Goal: Task Accomplishment & Management: Manage account settings

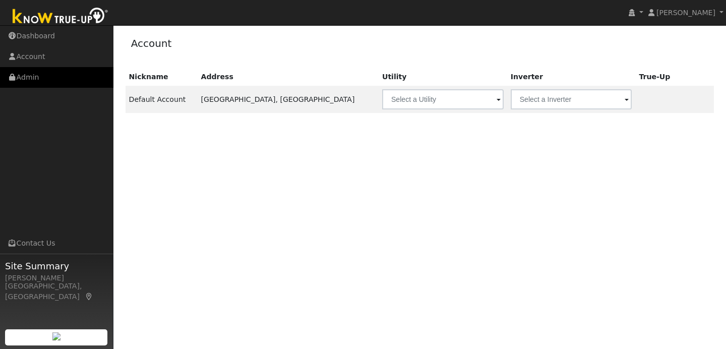
click at [48, 75] on link "Admin" at bounding box center [56, 77] width 113 height 21
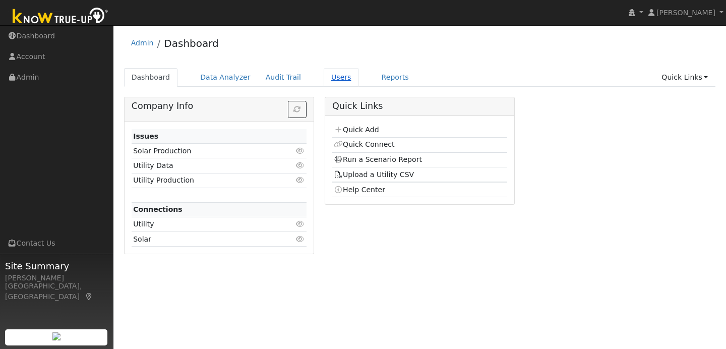
click at [334, 76] on link "Users" at bounding box center [341, 77] width 35 height 19
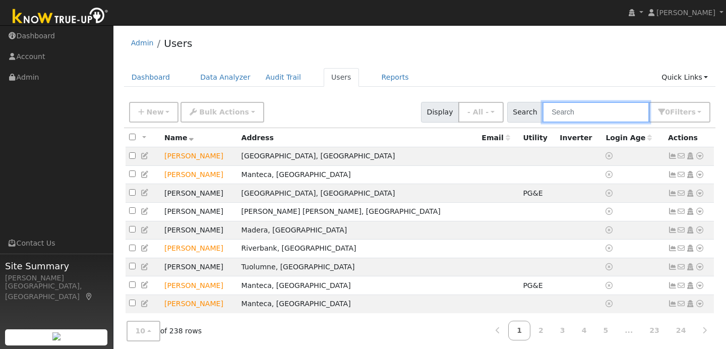
click at [579, 115] on input "text" at bounding box center [595, 112] width 107 height 21
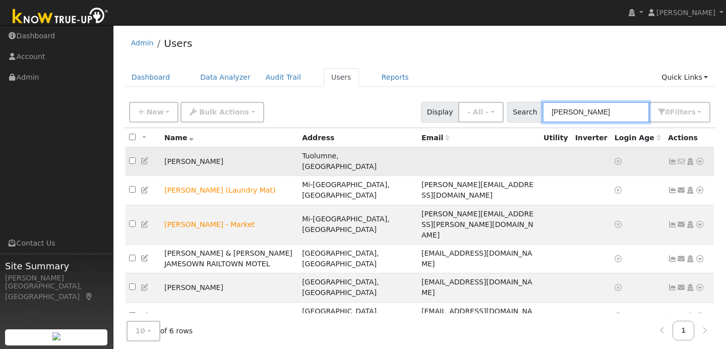
type input "james"
click at [144, 157] on icon at bounding box center [145, 160] width 9 height 7
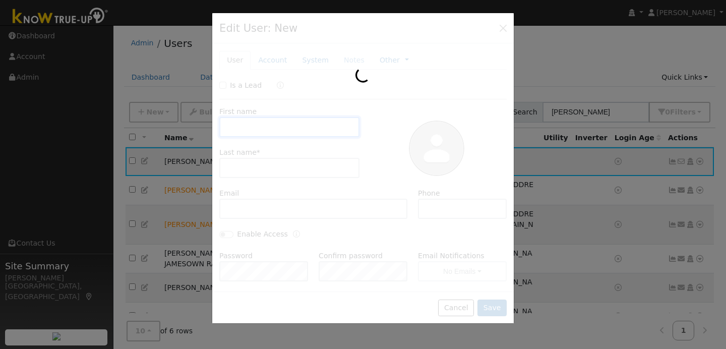
type input "James"
type input "Armbright"
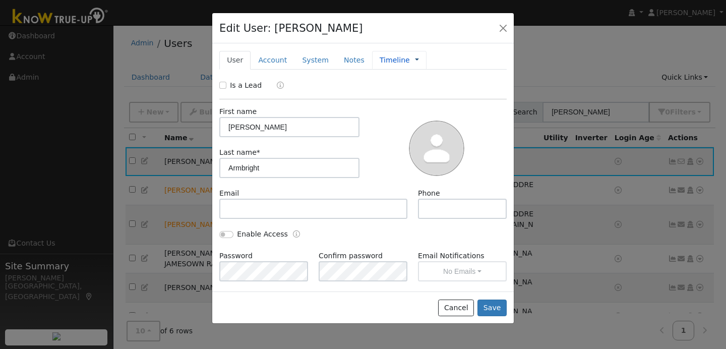
click at [415, 59] on link at bounding box center [417, 60] width 4 height 11
click at [431, 93] on link "Billing" at bounding box center [450, 92] width 70 height 14
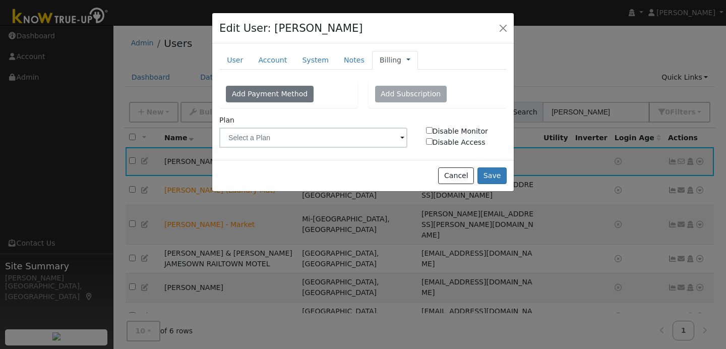
click at [406, 56] on link at bounding box center [408, 60] width 4 height 11
click at [422, 108] on link "Timeline" at bounding box center [442, 106] width 70 height 14
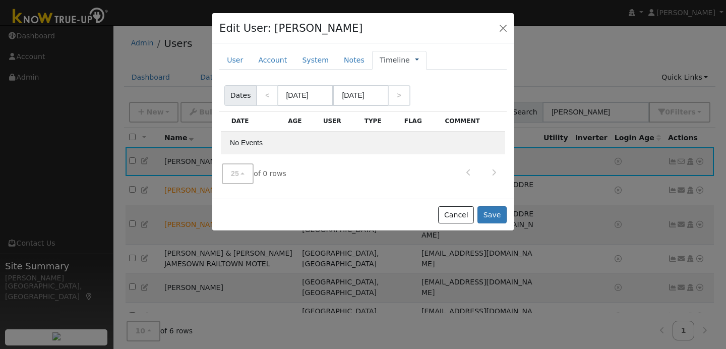
click at [415, 58] on link at bounding box center [417, 60] width 4 height 11
click at [425, 73] on link "Management" at bounding box center [450, 78] width 70 height 14
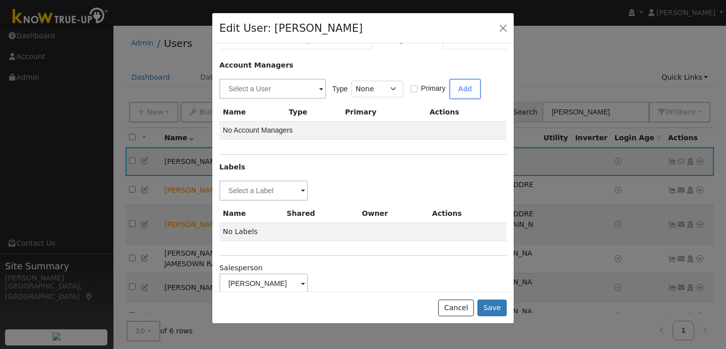
scroll to position [39, 0]
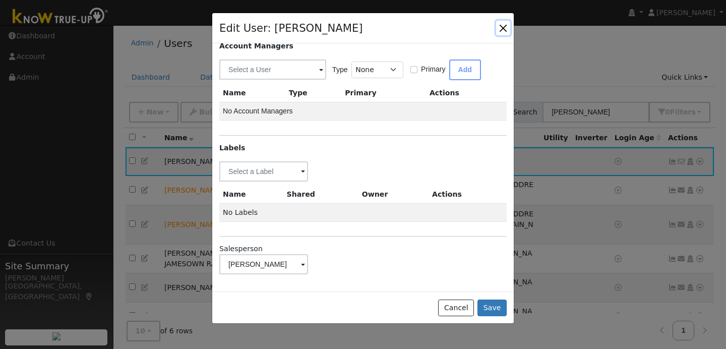
click at [501, 28] on button "button" at bounding box center [503, 28] width 14 height 14
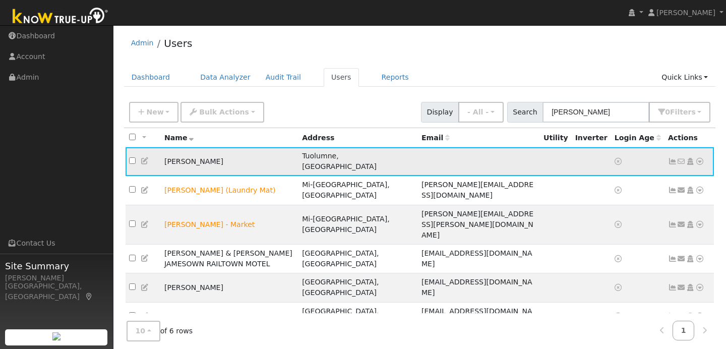
click at [144, 157] on icon at bounding box center [145, 160] width 9 height 7
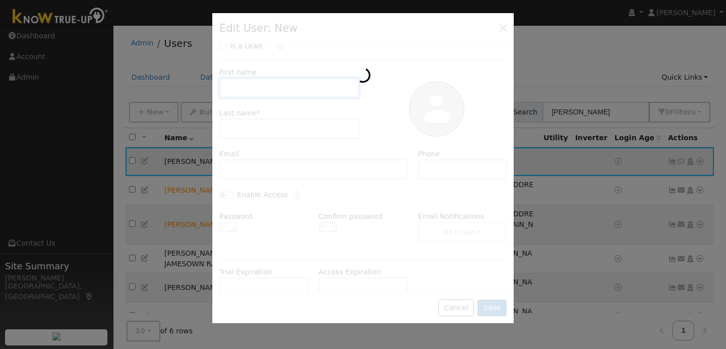
scroll to position [0, 0]
type input "James"
type input "Armbright"
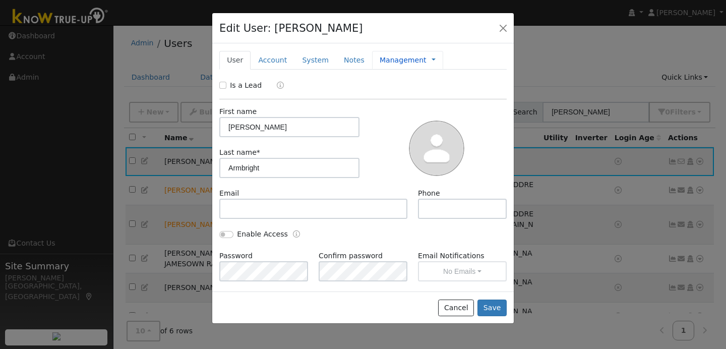
click at [426, 60] on span "Management Billing Timeline" at bounding box center [430, 60] width 9 height 8
click at [431, 61] on link at bounding box center [433, 60] width 4 height 11
click at [441, 100] on link "Timeline" at bounding box center [467, 106] width 70 height 14
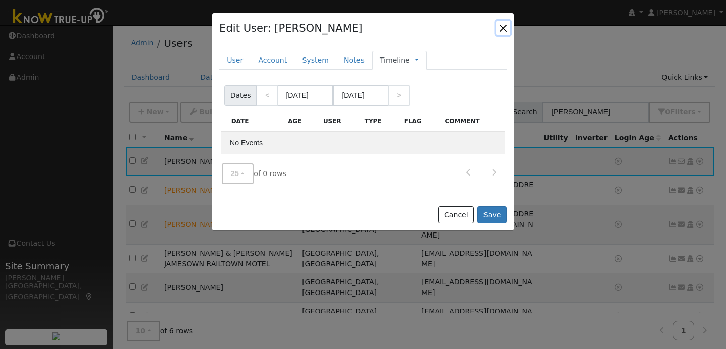
click at [500, 27] on button "button" at bounding box center [503, 28] width 14 height 14
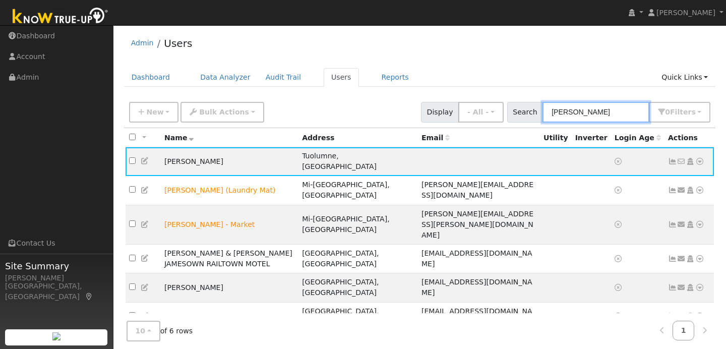
click at [585, 112] on input "james" at bounding box center [595, 112] width 107 height 21
type input "j"
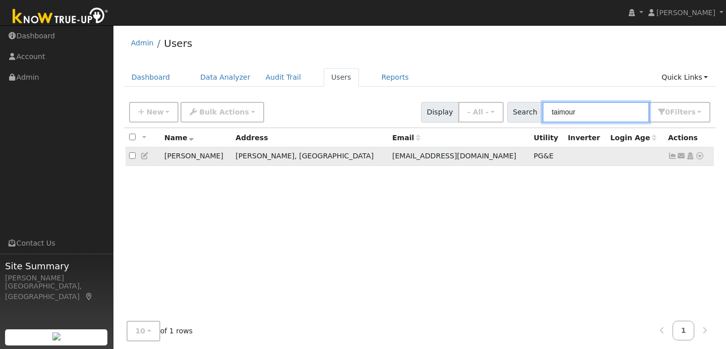
type input "taimour"
click at [146, 157] on icon at bounding box center [145, 155] width 9 height 7
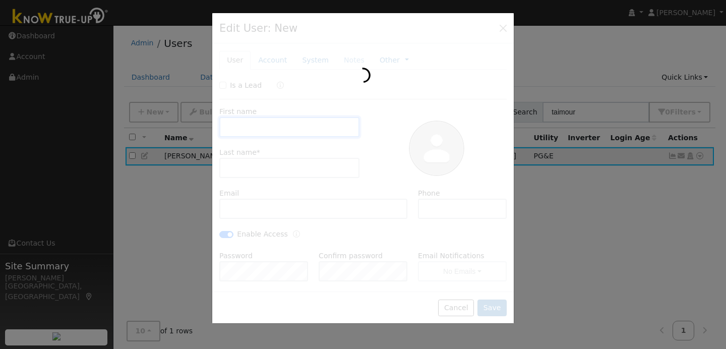
type input "Taimour"
type input "Wehbe"
type input "taimourwehbe@live.com"
type input "2512198908"
checkbox input "true"
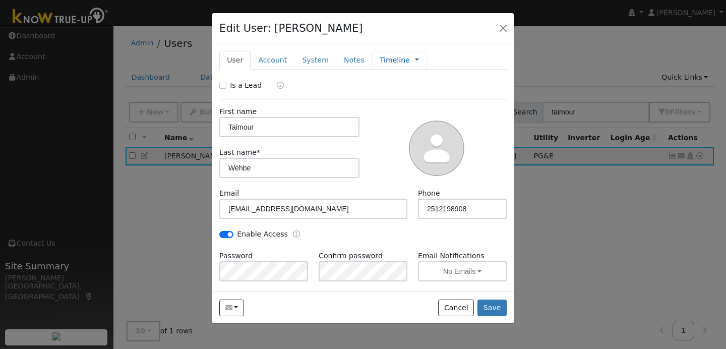
click at [415, 60] on link at bounding box center [417, 60] width 4 height 11
click at [441, 79] on link "Management" at bounding box center [450, 78] width 70 height 14
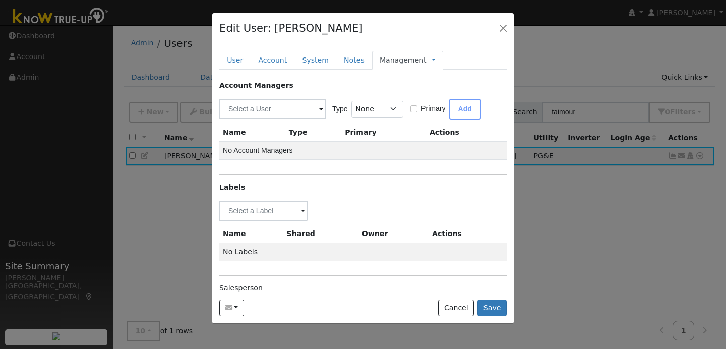
scroll to position [39, 0]
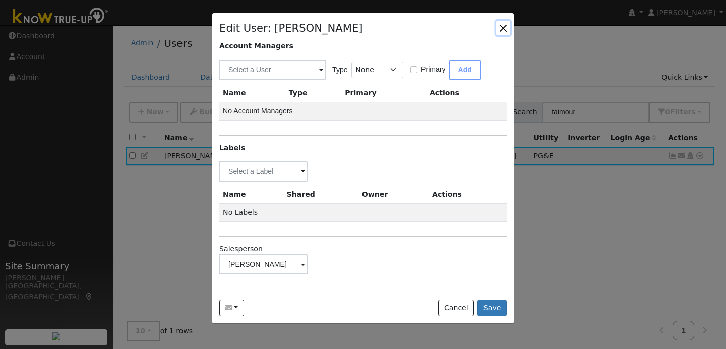
click at [506, 25] on button "button" at bounding box center [503, 28] width 14 height 14
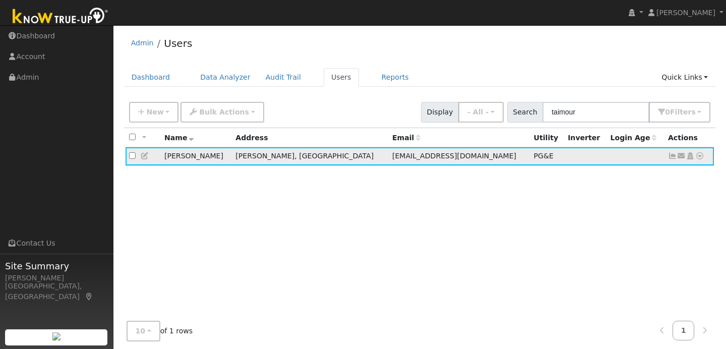
click at [146, 158] on icon at bounding box center [145, 155] width 9 height 7
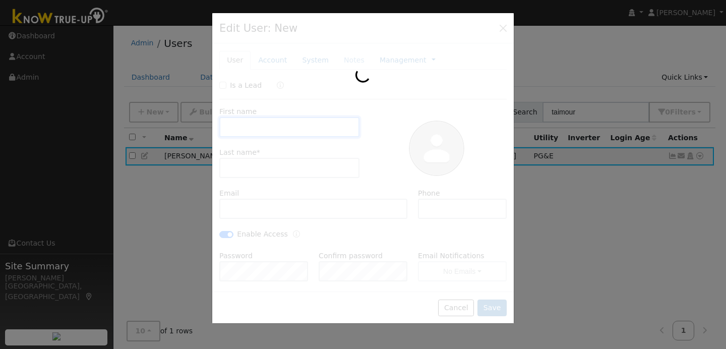
type input "Taimour"
type input "Wehbe"
type input "taimourwehbe@live.com"
type input "2512198908"
checkbox input "true"
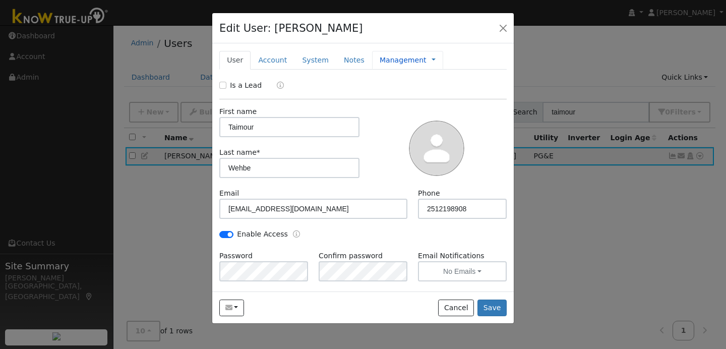
click at [426, 60] on span "Management Billing Timeline" at bounding box center [430, 60] width 9 height 8
click at [431, 59] on link at bounding box center [433, 60] width 4 height 11
click at [450, 80] on link "Management" at bounding box center [467, 78] width 70 height 14
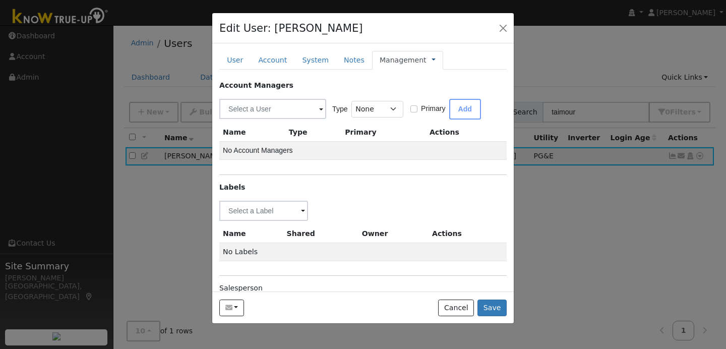
click at [431, 59] on link at bounding box center [433, 60] width 4 height 11
click at [443, 108] on link "Timeline" at bounding box center [467, 106] width 70 height 14
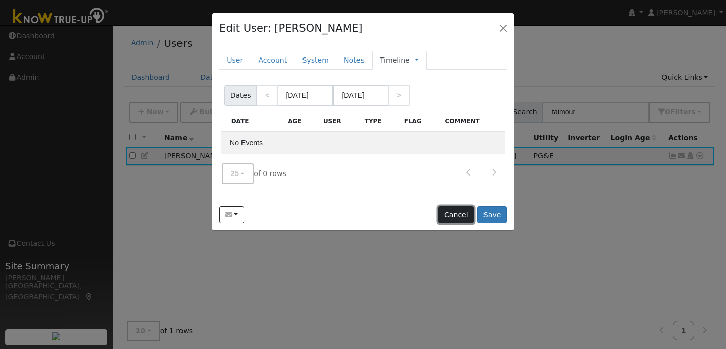
click at [461, 215] on button "Cancel" at bounding box center [456, 214] width 36 height 17
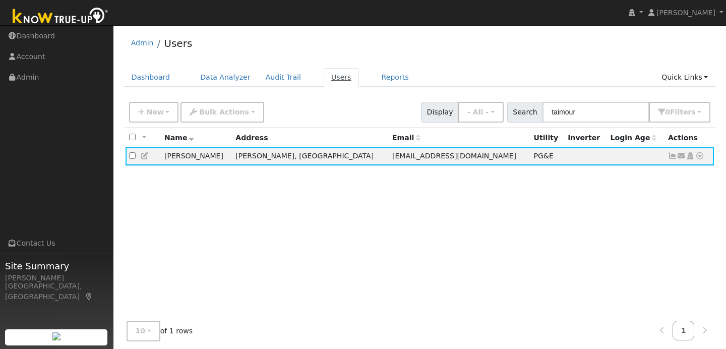
click at [334, 80] on link "Users" at bounding box center [341, 77] width 35 height 19
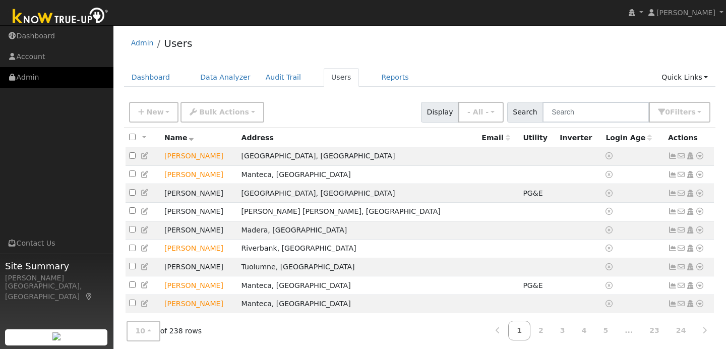
click at [45, 76] on link "Admin" at bounding box center [56, 77] width 113 height 21
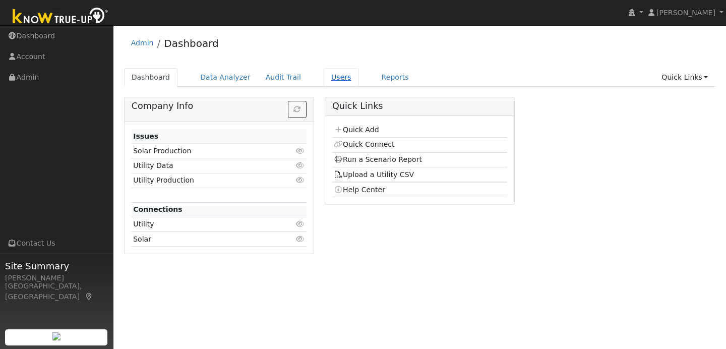
click at [340, 78] on link "Users" at bounding box center [341, 77] width 35 height 19
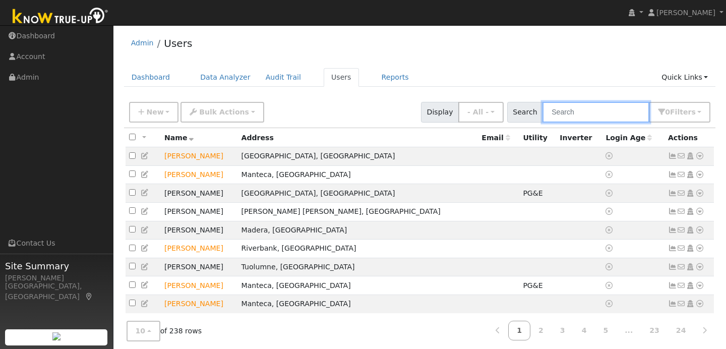
click at [572, 113] on input "text" at bounding box center [595, 112] width 107 height 21
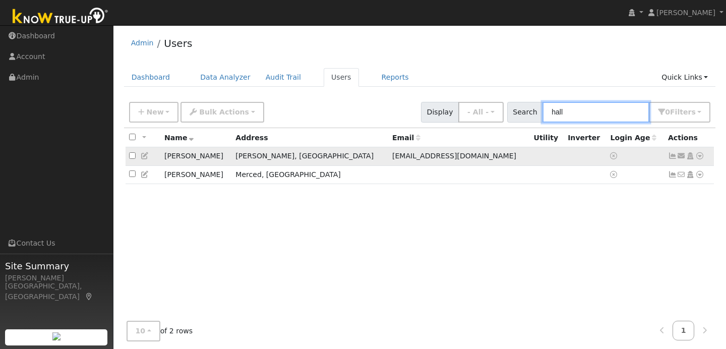
type input "hall"
click at [143, 158] on icon at bounding box center [145, 155] width 9 height 7
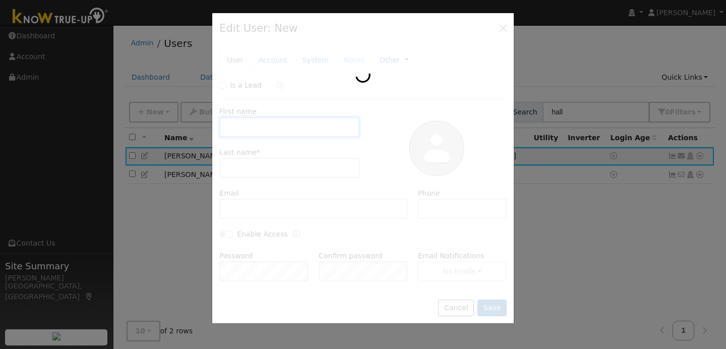
type input "[PERSON_NAME]"
type input "Hall"
type input "[EMAIL_ADDRESS][DOMAIN_NAME]"
type input "5109280218"
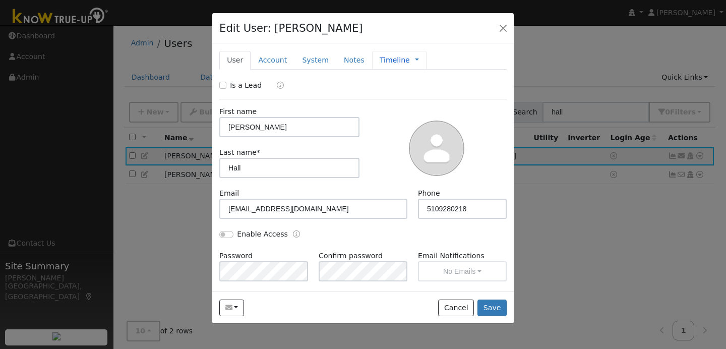
click at [410, 60] on span "Management Billing Timeline" at bounding box center [414, 60] width 9 height 8
click at [415, 58] on link at bounding box center [417, 60] width 4 height 11
click at [426, 103] on link "Timeline" at bounding box center [450, 106] width 70 height 14
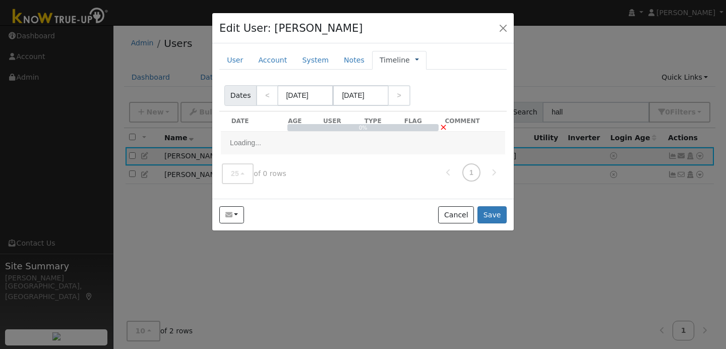
click at [415, 57] on link at bounding box center [417, 60] width 4 height 11
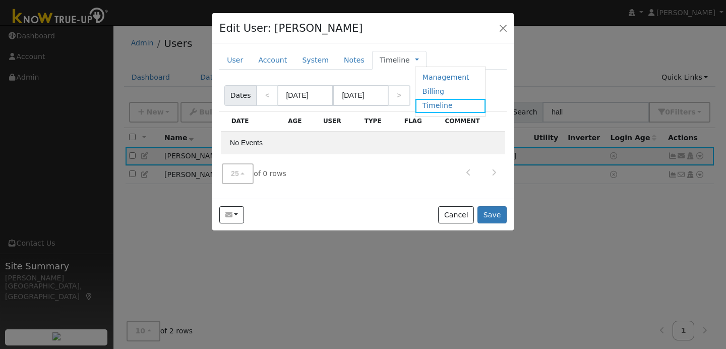
scroll to position [30, 0]
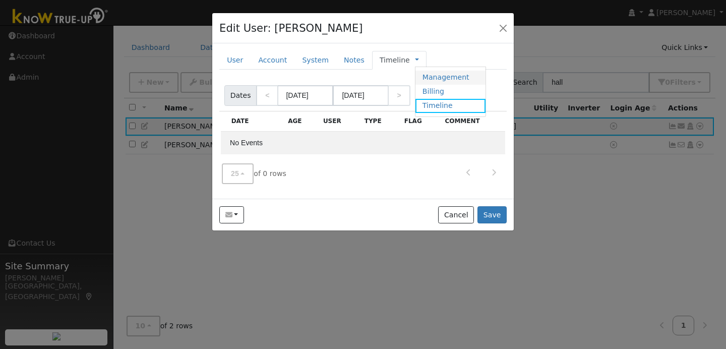
click at [455, 79] on link "Management" at bounding box center [450, 78] width 70 height 14
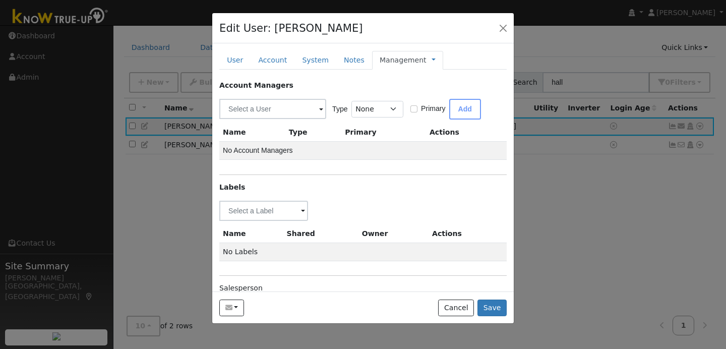
scroll to position [39, 0]
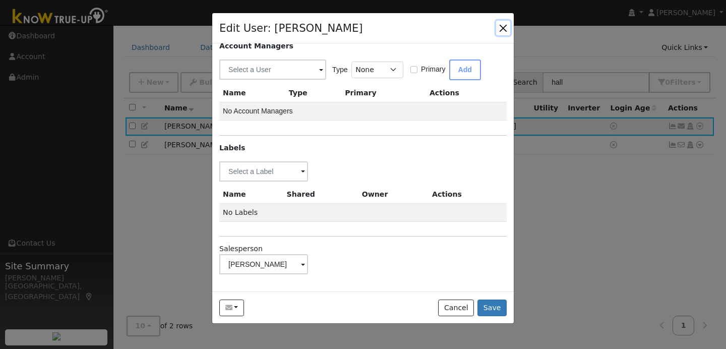
click at [506, 28] on button "button" at bounding box center [503, 28] width 14 height 14
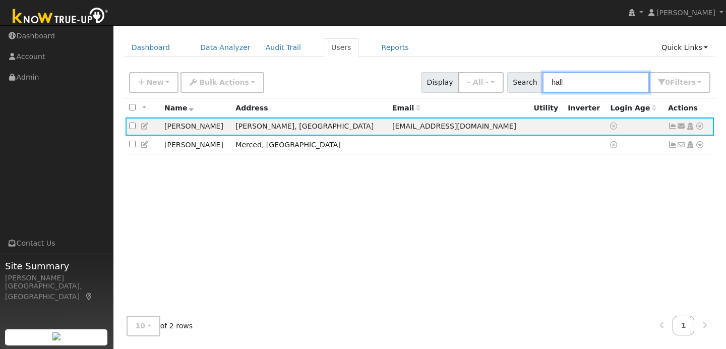
click at [579, 81] on input "hall" at bounding box center [595, 82] width 107 height 21
type input "h"
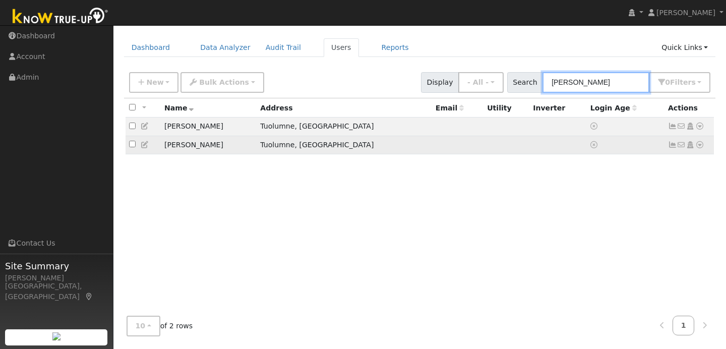
type input "[PERSON_NAME]"
click at [144, 146] on icon at bounding box center [145, 144] width 9 height 7
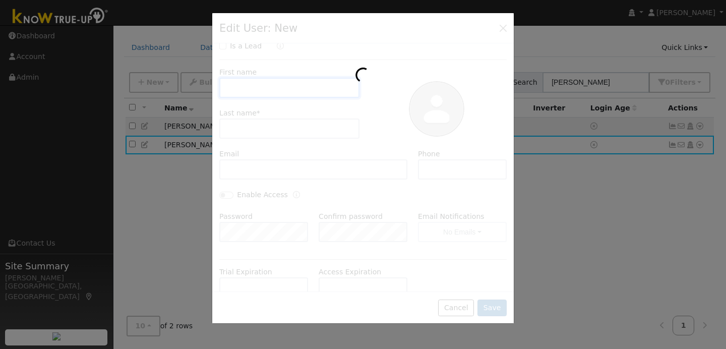
scroll to position [0, 0]
type input "[PERSON_NAME]"
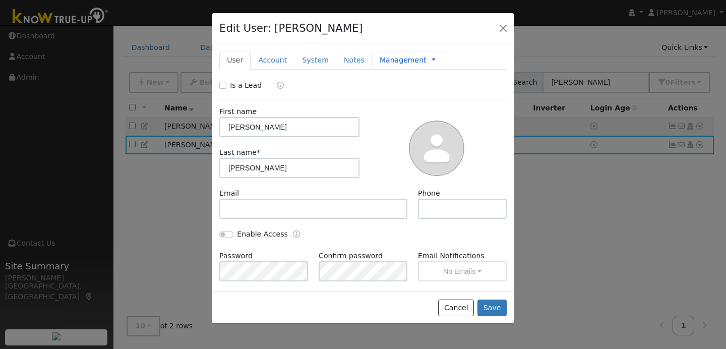
click at [431, 61] on link at bounding box center [433, 60] width 4 height 11
click at [463, 78] on link "Management" at bounding box center [467, 78] width 70 height 14
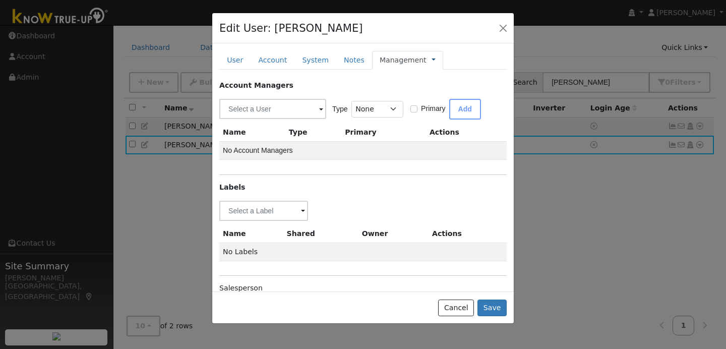
click at [431, 56] on link at bounding box center [433, 60] width 4 height 11
click at [439, 92] on link "Billing" at bounding box center [467, 92] width 70 height 14
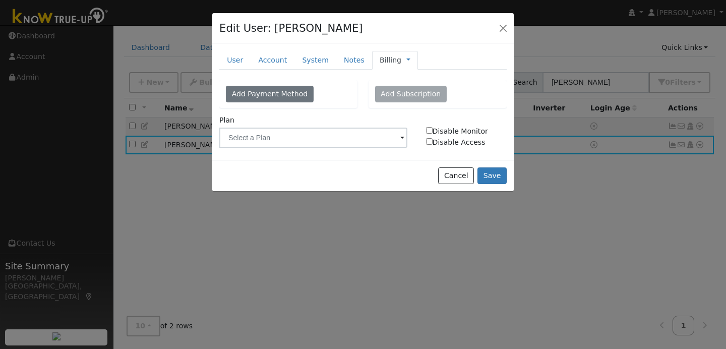
click at [401, 58] on span "Management Billing Timeline" at bounding box center [405, 60] width 9 height 8
click at [406, 59] on link at bounding box center [408, 60] width 4 height 11
click at [418, 104] on link "Timeline" at bounding box center [442, 106] width 70 height 14
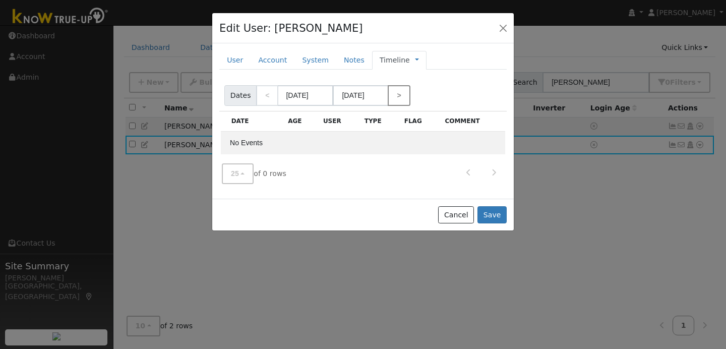
click at [397, 94] on link ">" at bounding box center [399, 95] width 22 height 21
type input "[DATE]"
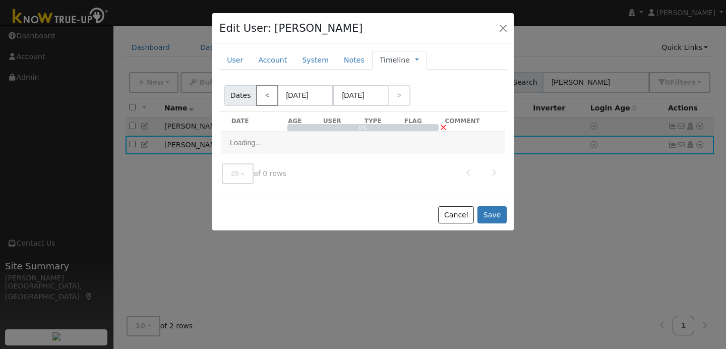
click at [268, 96] on link "<" at bounding box center [267, 95] width 22 height 21
type input "[DATE]"
click at [268, 96] on link "<" at bounding box center [267, 95] width 22 height 21
type input "[DATE]"
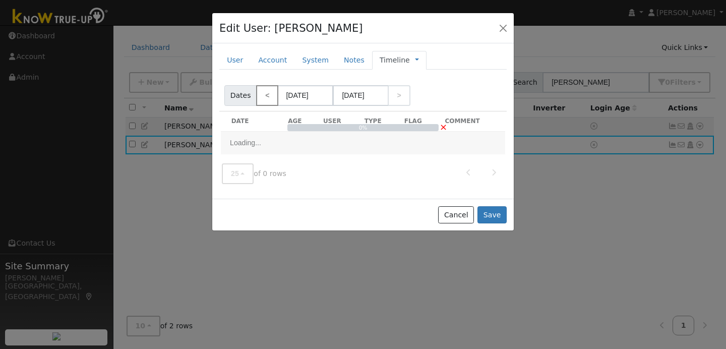
type input "[DATE]"
click at [268, 96] on link "<" at bounding box center [267, 95] width 22 height 21
type input "[DATE]"
click at [268, 96] on link "<" at bounding box center [267, 95] width 22 height 21
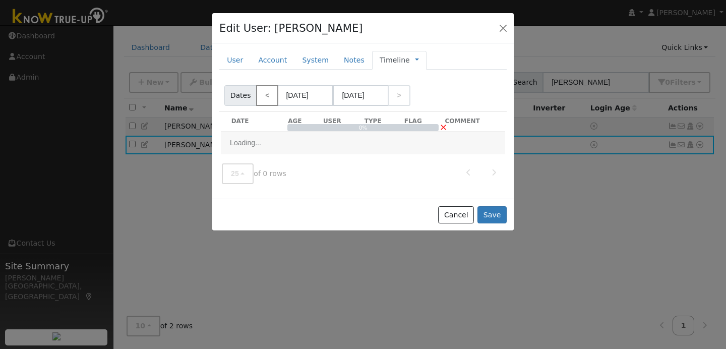
type input "[DATE]"
click at [268, 96] on link "<" at bounding box center [267, 95] width 22 height 21
type input "[DATE]"
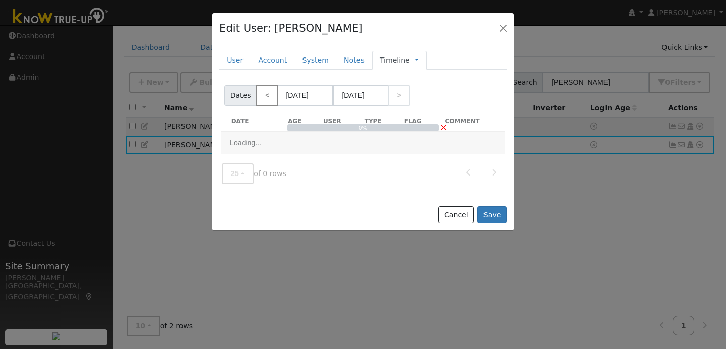
click at [268, 96] on link "<" at bounding box center [267, 95] width 22 height 21
type input "[DATE]"
click at [268, 96] on link "<" at bounding box center [267, 95] width 22 height 21
type input "[DATE]"
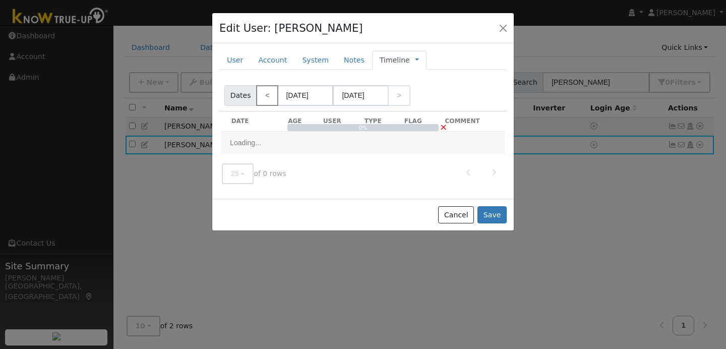
type input "[DATE]"
click at [396, 93] on link ">" at bounding box center [399, 95] width 22 height 21
type input "[DATE]"
click at [396, 93] on link ">" at bounding box center [399, 95] width 22 height 21
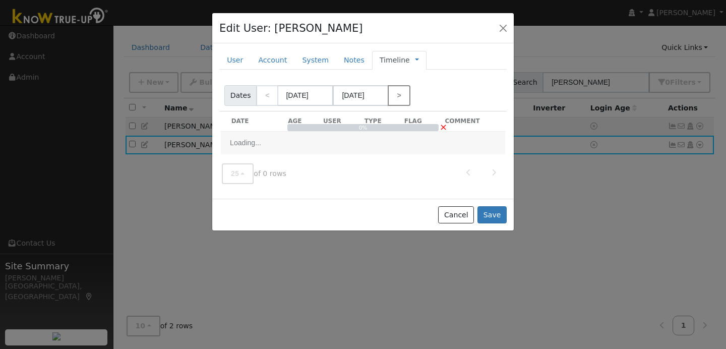
type input "[DATE]"
click at [396, 93] on link ">" at bounding box center [399, 95] width 22 height 21
type input "[DATE]"
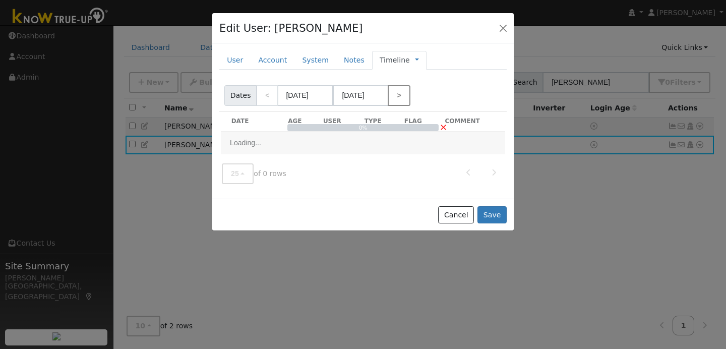
click at [396, 93] on link ">" at bounding box center [399, 95] width 22 height 21
type input "[DATE]"
click at [396, 93] on link ">" at bounding box center [399, 95] width 22 height 21
type input "[DATE]"
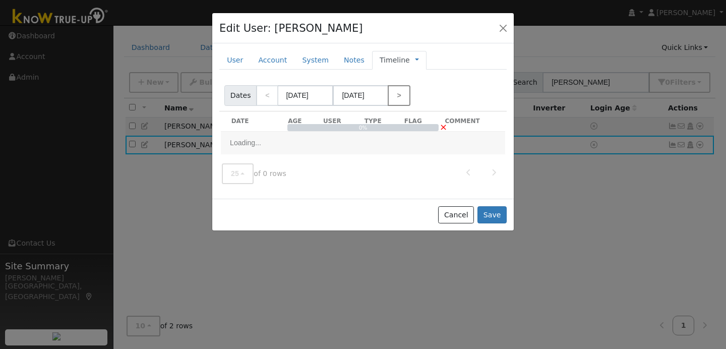
type input "[DATE]"
click at [396, 93] on link ">" at bounding box center [399, 95] width 22 height 21
type input "[DATE]"
click at [396, 93] on link ">" at bounding box center [399, 95] width 22 height 21
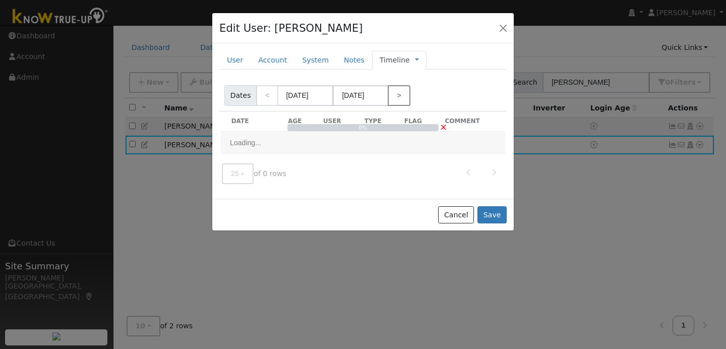
type input "[DATE]"
click at [396, 93] on link ">" at bounding box center [399, 95] width 22 height 21
type input "[DATE]"
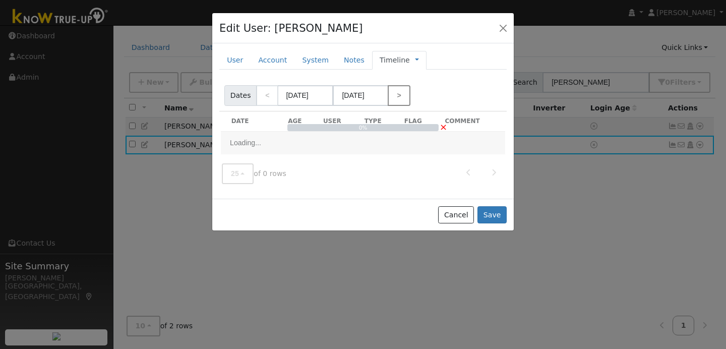
click at [396, 93] on link ">" at bounding box center [399, 95] width 22 height 21
type input "[DATE]"
click at [466, 219] on button "Cancel" at bounding box center [456, 214] width 36 height 17
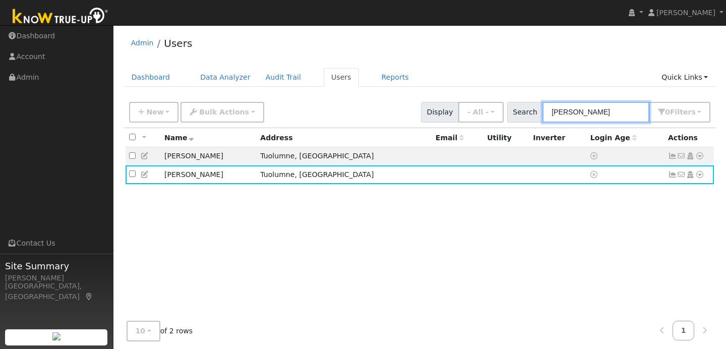
click at [584, 106] on input "[PERSON_NAME]" at bounding box center [595, 112] width 107 height 21
click at [585, 109] on input "[PERSON_NAME]" at bounding box center [595, 112] width 107 height 21
type input "b"
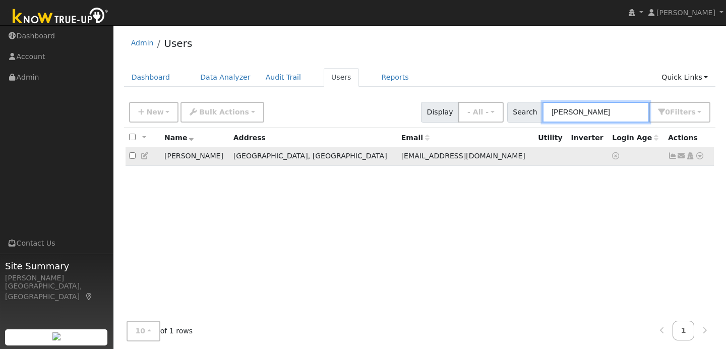
type input "[PERSON_NAME]"
click at [143, 156] on icon at bounding box center [145, 155] width 9 height 7
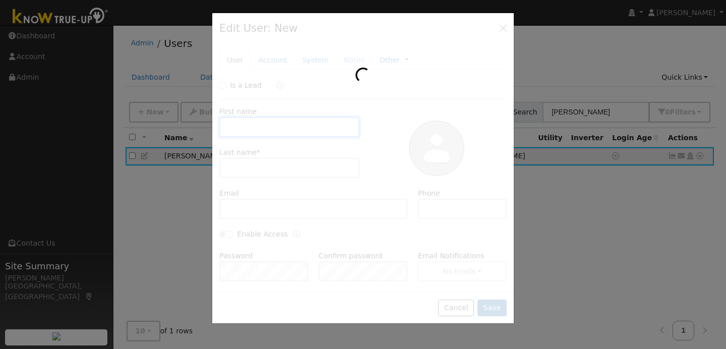
type input "[PERSON_NAME]"
type input "[EMAIL_ADDRESS][DOMAIN_NAME]"
type input "2098402177"
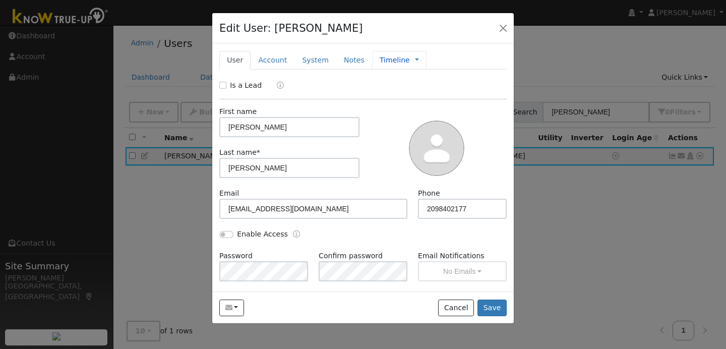
click at [410, 59] on span "Management Billing Timeline" at bounding box center [414, 60] width 9 height 8
click at [415, 57] on link at bounding box center [417, 60] width 4 height 11
click at [418, 73] on link "Management" at bounding box center [450, 78] width 70 height 14
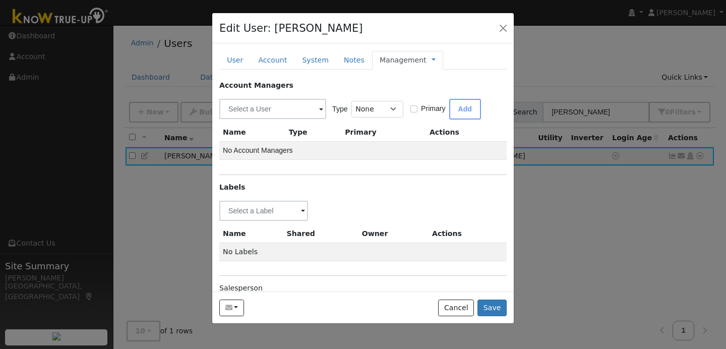
scroll to position [39, 0]
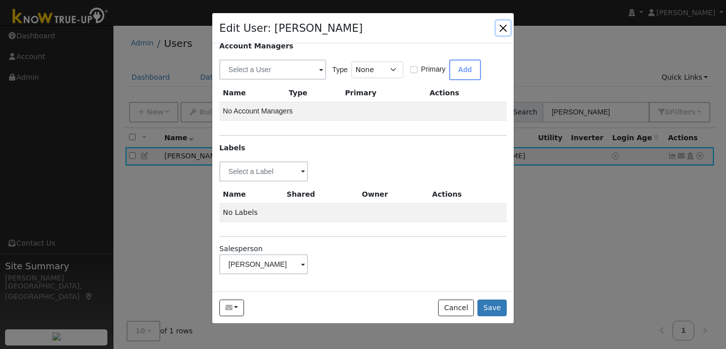
click at [503, 28] on button "button" at bounding box center [503, 28] width 14 height 14
